Goal: Check status

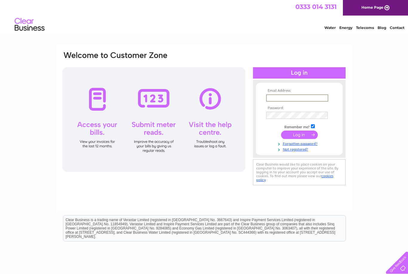
type input "Louise@boudicahairandbeauty.co.uk"
click at [299, 135] on input "submit" at bounding box center [299, 134] width 37 height 8
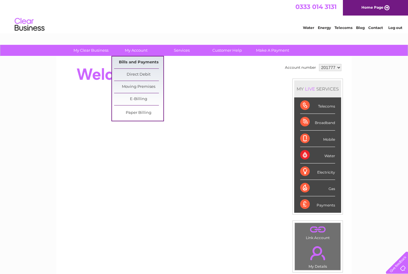
click at [151, 62] on link "Bills and Payments" at bounding box center [138, 62] width 49 height 12
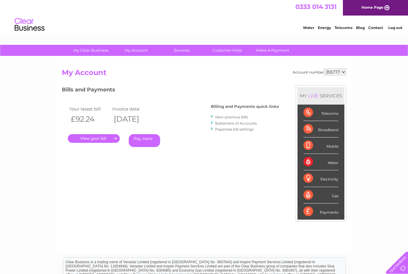
click at [106, 140] on link "." at bounding box center [94, 138] width 52 height 9
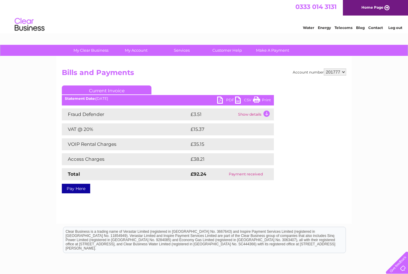
click at [228, 99] on link "PDF" at bounding box center [226, 100] width 18 height 9
